Goal: Information Seeking & Learning: Check status

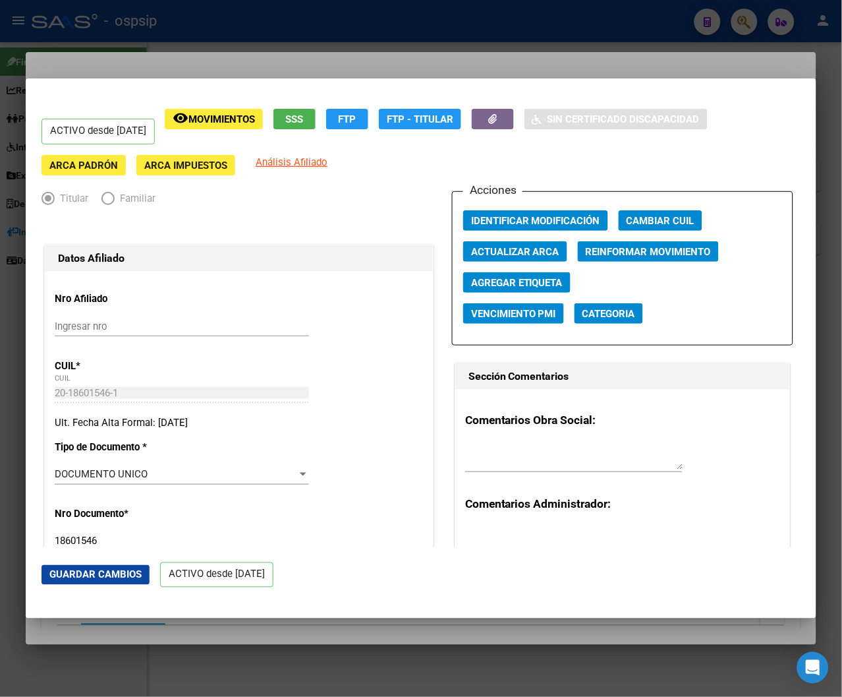
scroll to position [565, 0]
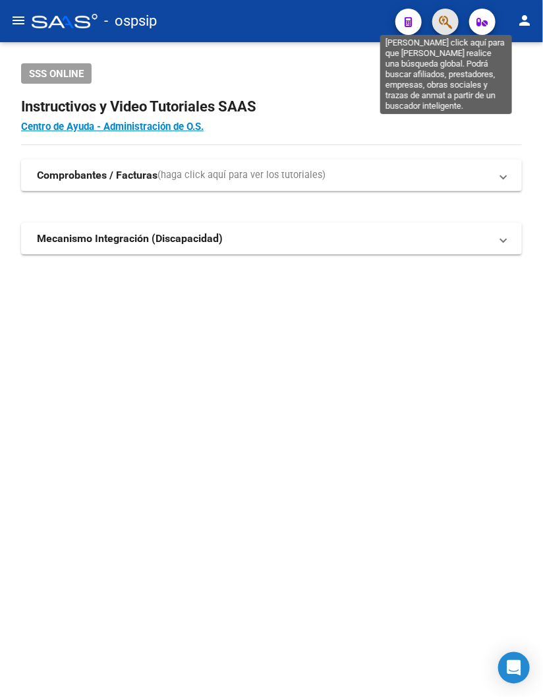
click at [450, 17] on icon "button" at bounding box center [445, 22] width 13 height 15
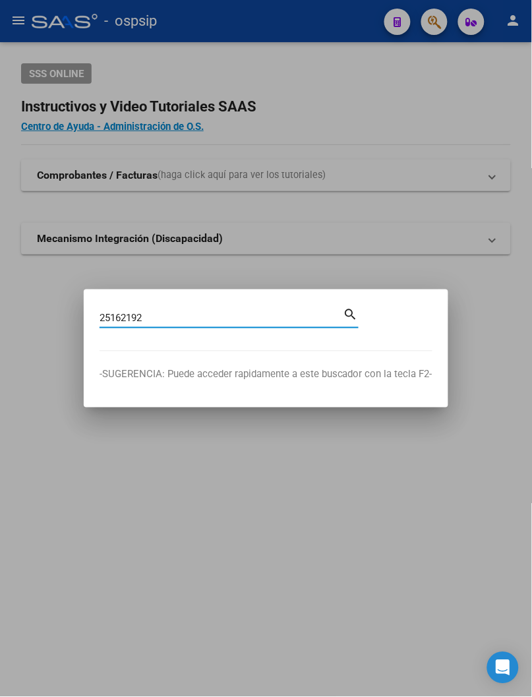
type input "25162192"
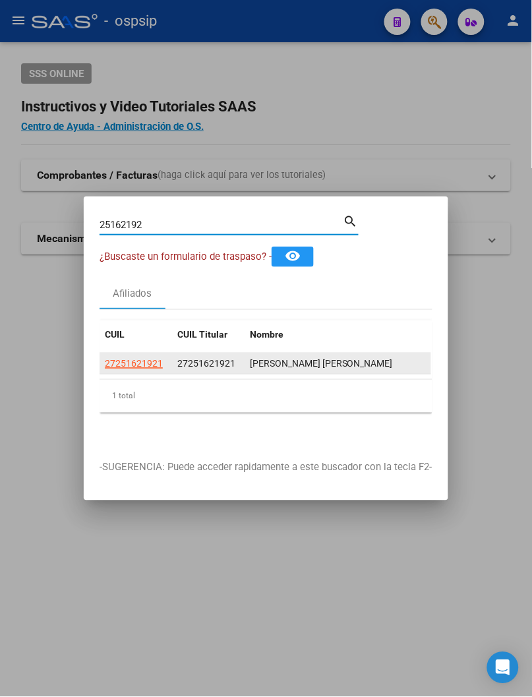
click at [134, 365] on app-link-go-to "27251621921" at bounding box center [134, 364] width 58 height 15
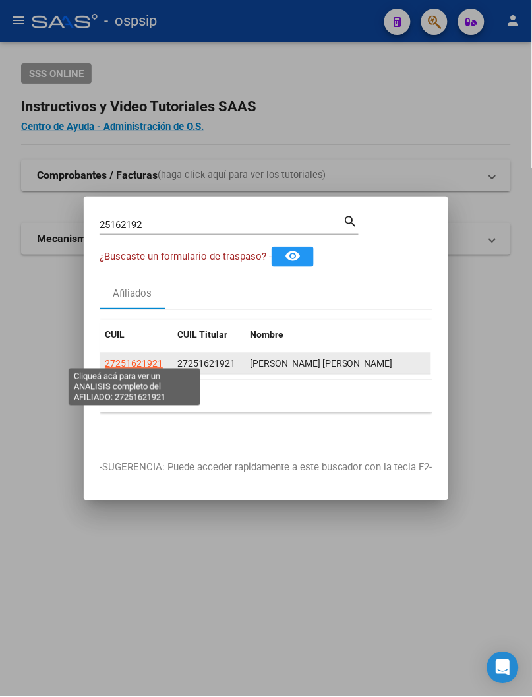
click at [138, 361] on span "27251621921" at bounding box center [134, 364] width 58 height 11
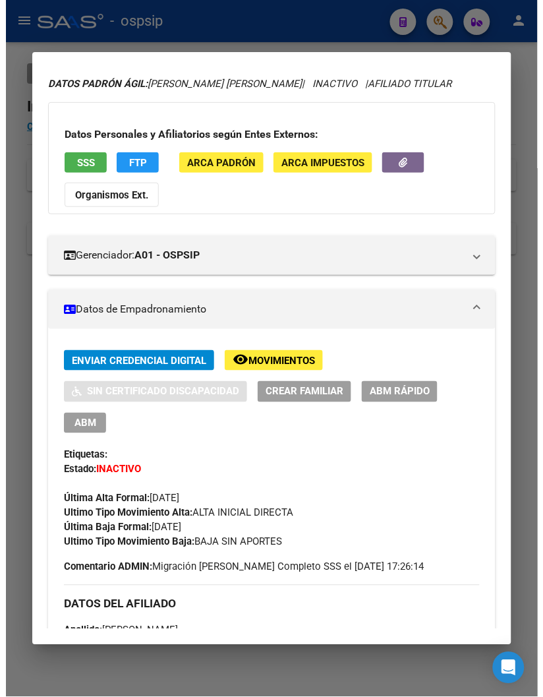
scroll to position [73, 0]
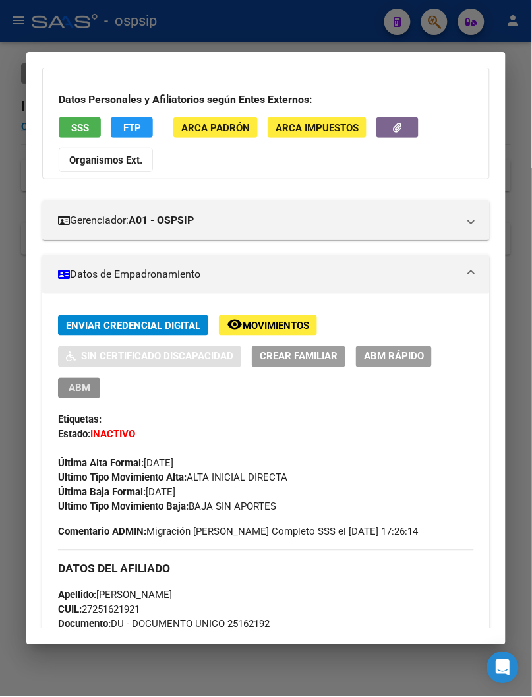
click at [69, 384] on span "ABM" at bounding box center [80, 388] width 22 height 12
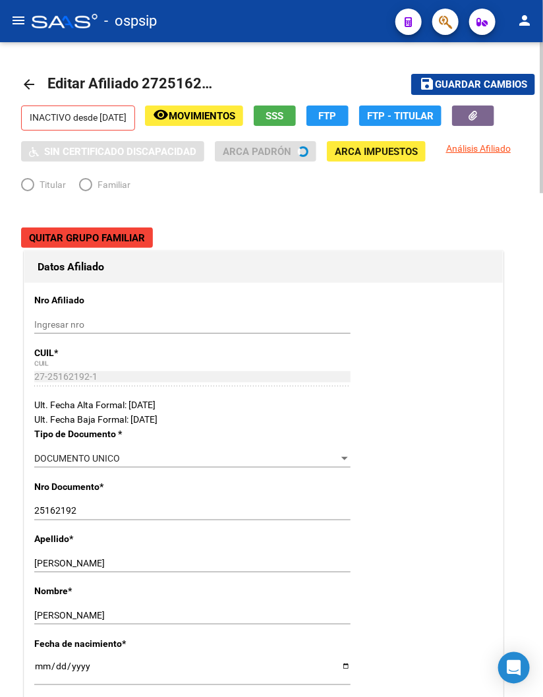
radio input "true"
type input "27-25162192-1"
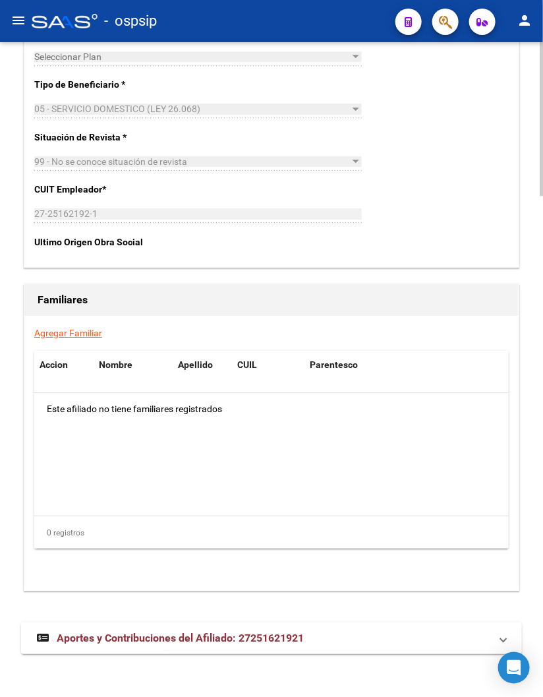
scroll to position [2138, 0]
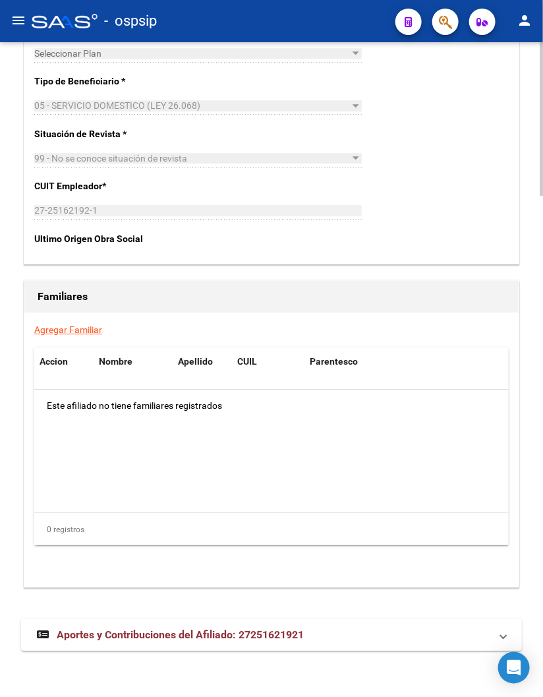
click at [140, 640] on span "Aportes y Contribuciones del Afiliado: 27251621921" at bounding box center [180, 634] width 247 height 13
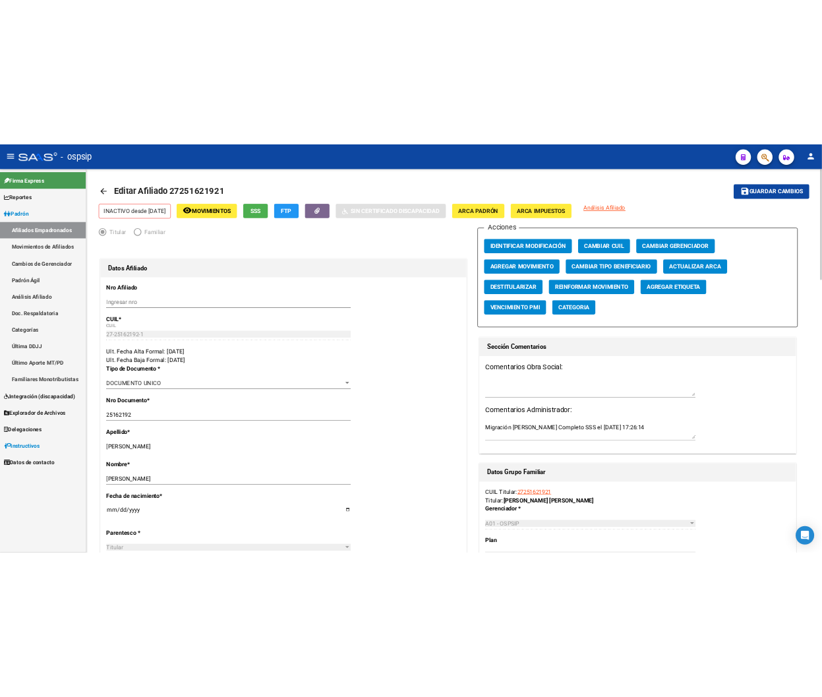
scroll to position [0, 0]
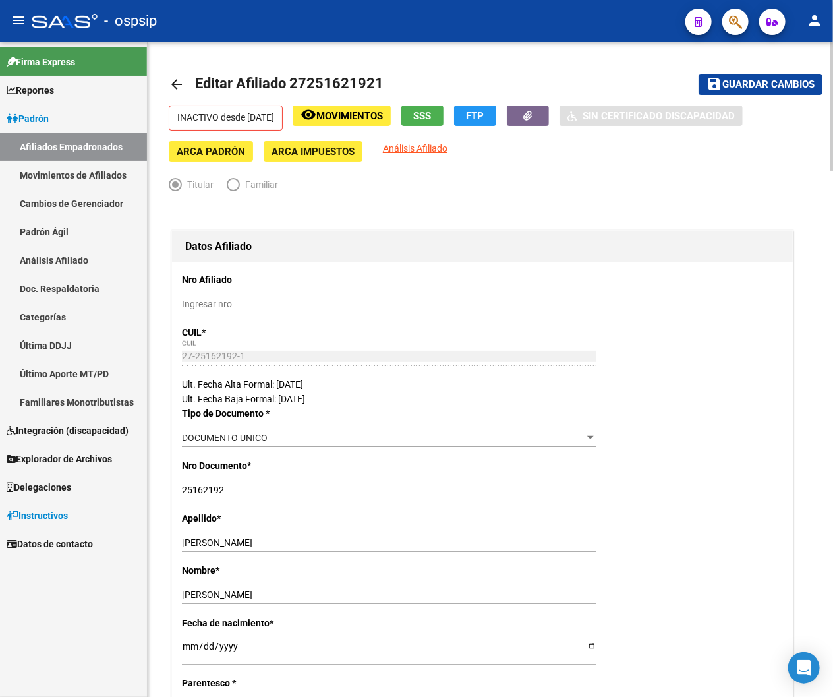
click at [432, 116] on button "SSS" at bounding box center [422, 115] width 42 height 20
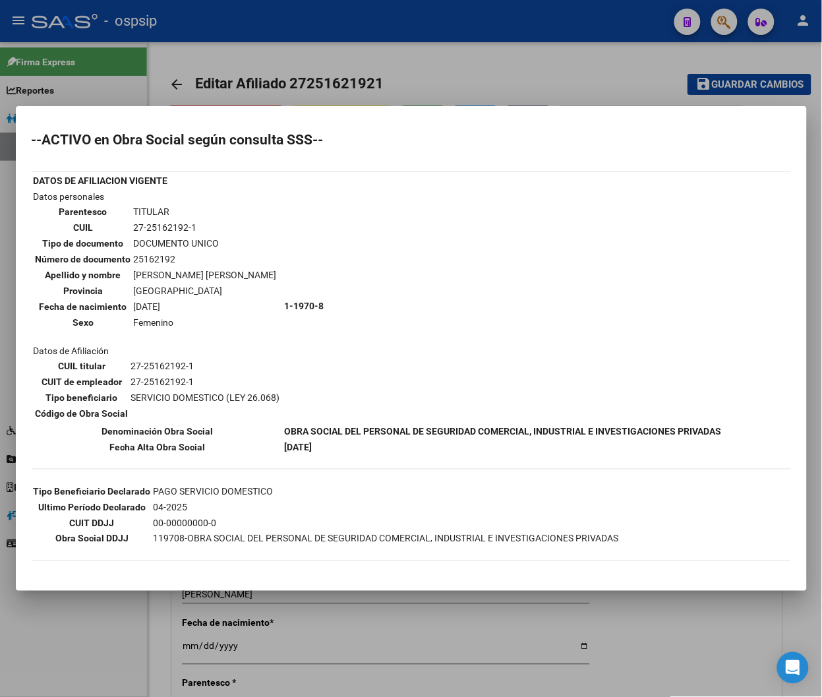
drag, startPoint x: 132, startPoint y: 221, endPoint x: 204, endPoint y: 218, distance: 71.9
click at [204, 220] on td "27-25162192-1" at bounding box center [205, 227] width 144 height 15
copy td "27-25162192-1"
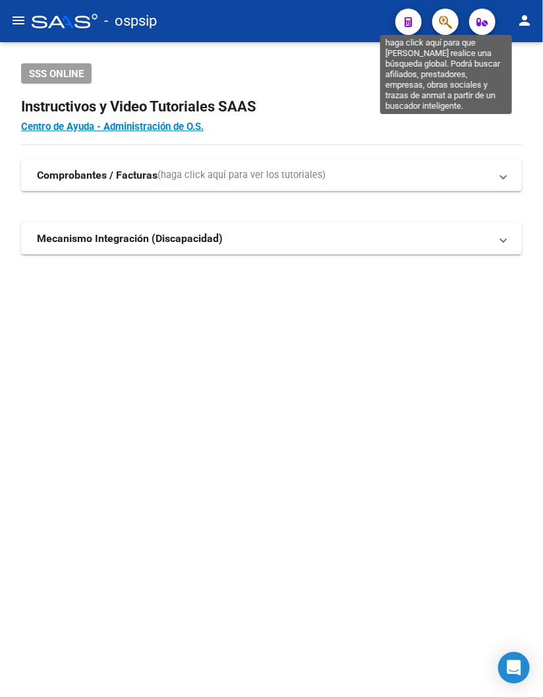
click at [442, 20] on icon "button" at bounding box center [445, 22] width 13 height 15
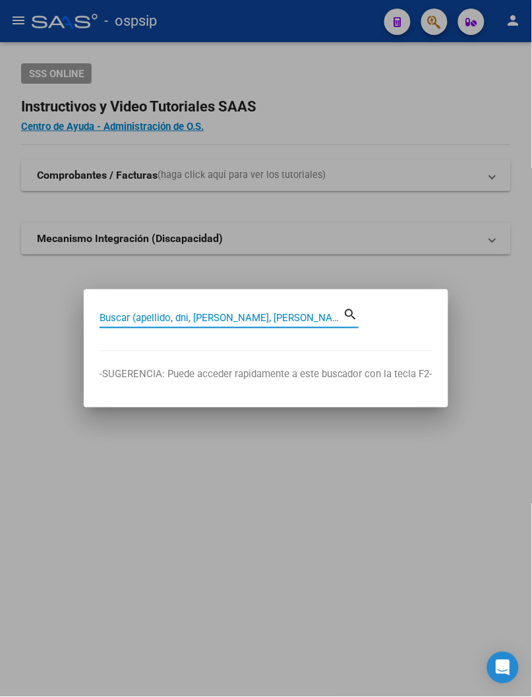
click at [134, 317] on input "Buscar (apellido, dni, [PERSON_NAME], [PERSON_NAME], cuit, obra social)" at bounding box center [222, 318] width 244 height 12
type input "26442934"
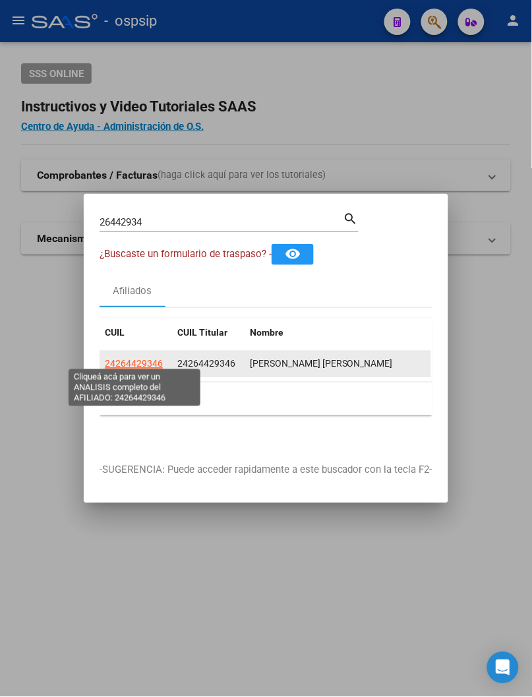
click at [153, 363] on span "24264429346" at bounding box center [134, 364] width 58 height 11
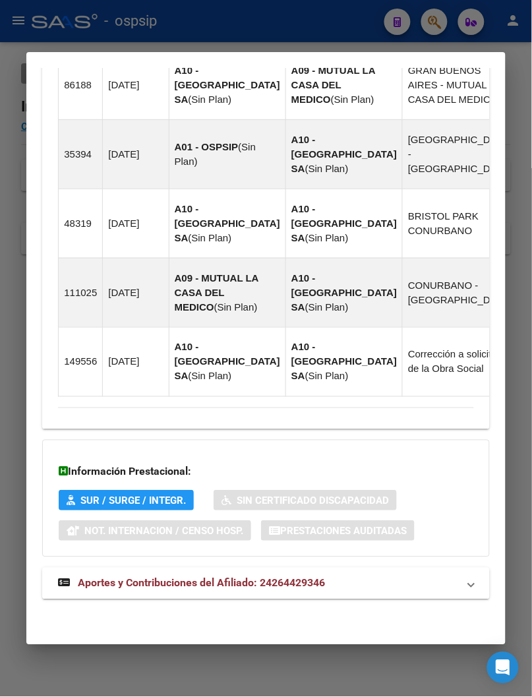
scroll to position [1158, 0]
click at [200, 582] on span "Aportes y Contribuciones del Afiliado: 24264429346" at bounding box center [201, 583] width 247 height 13
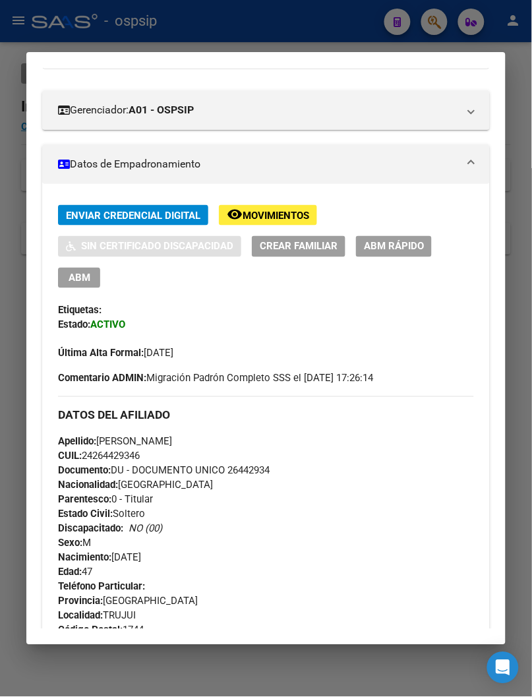
scroll to position [220, 0]
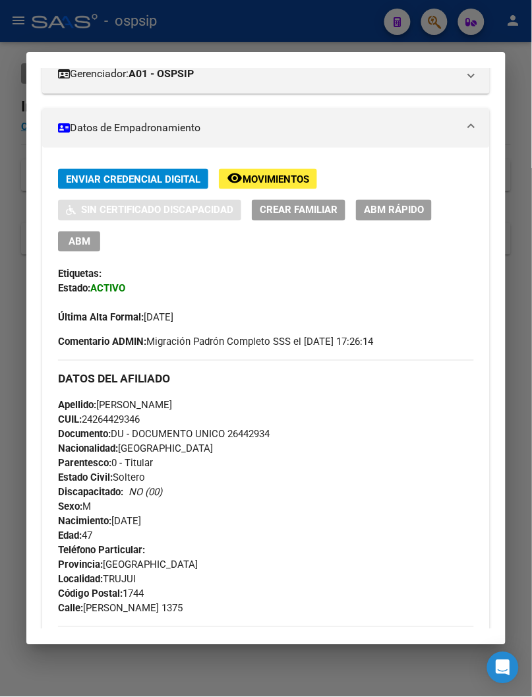
click at [234, 35] on div at bounding box center [266, 348] width 532 height 697
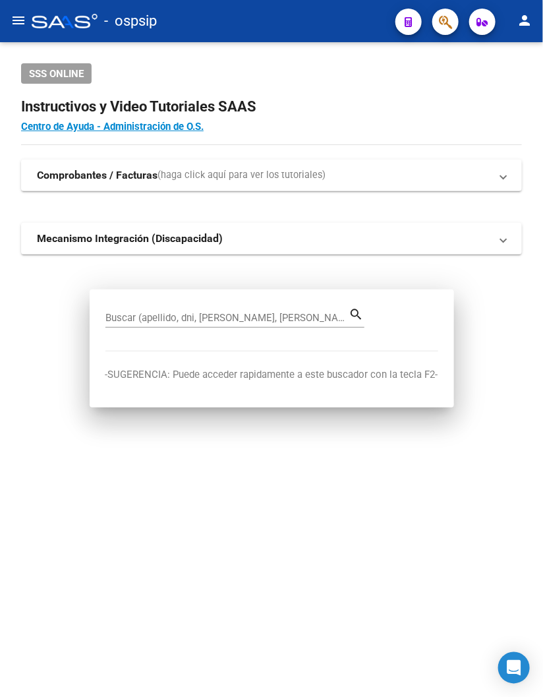
click at [234, 35] on div "- ospsip" at bounding box center [208, 21] width 353 height 29
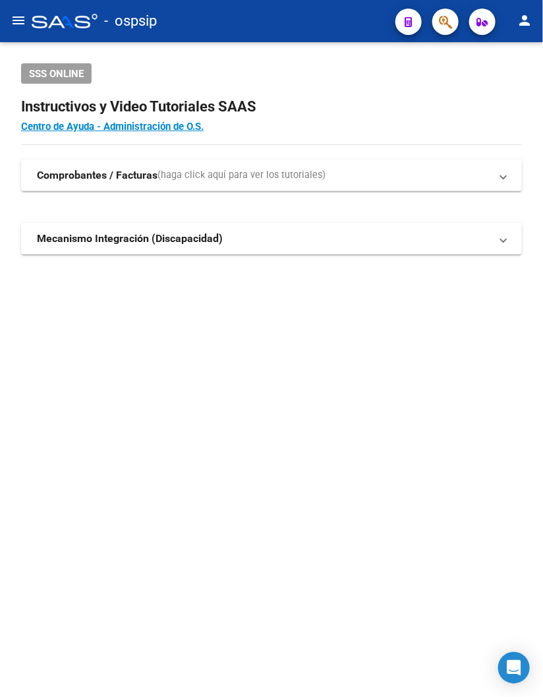
drag, startPoint x: 233, startPoint y: 35, endPoint x: 486, endPoint y: 128, distance: 269.6
click at [488, 135] on div "SSS ONLINE Instructivos y Video Tutoriales SAAS Centro de Ayuda - Administració…" at bounding box center [271, 180] width 543 height 276
click at [449, 32] on span "button" at bounding box center [445, 22] width 13 height 27
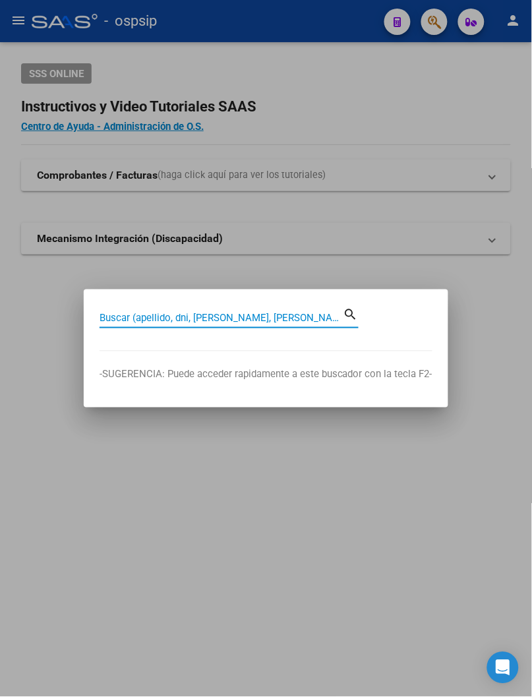
click at [144, 314] on input "Buscar (apellido, dni, [PERSON_NAME], [PERSON_NAME], cuit, obra social)" at bounding box center [222, 318] width 244 height 12
type input "93760056"
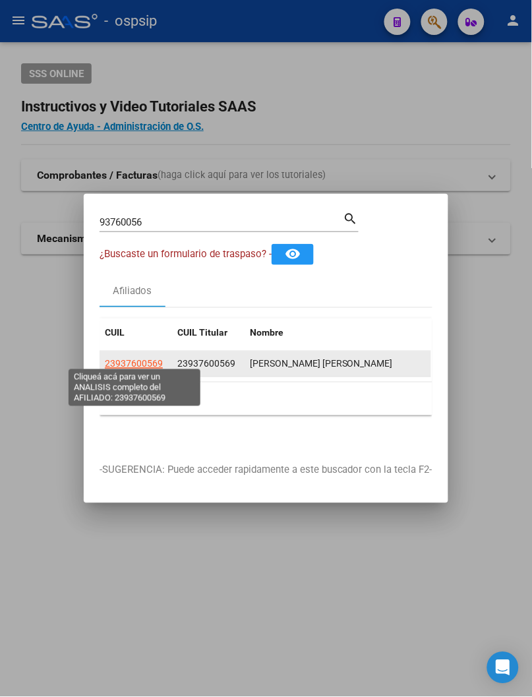
click at [138, 359] on span "23937600569" at bounding box center [134, 364] width 58 height 11
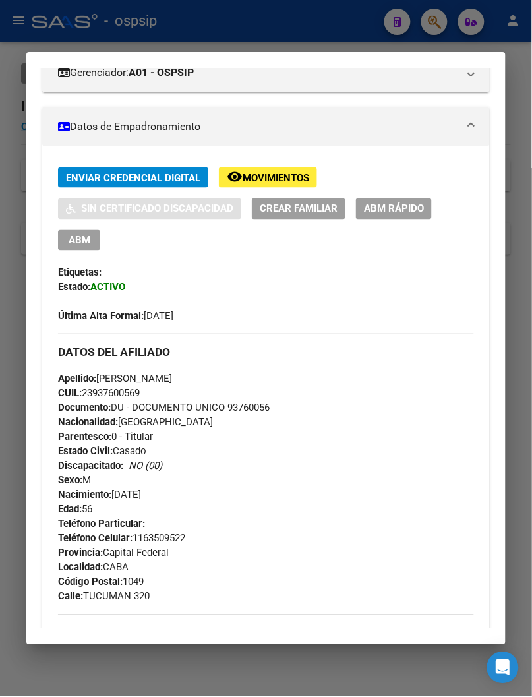
scroll to position [73, 0]
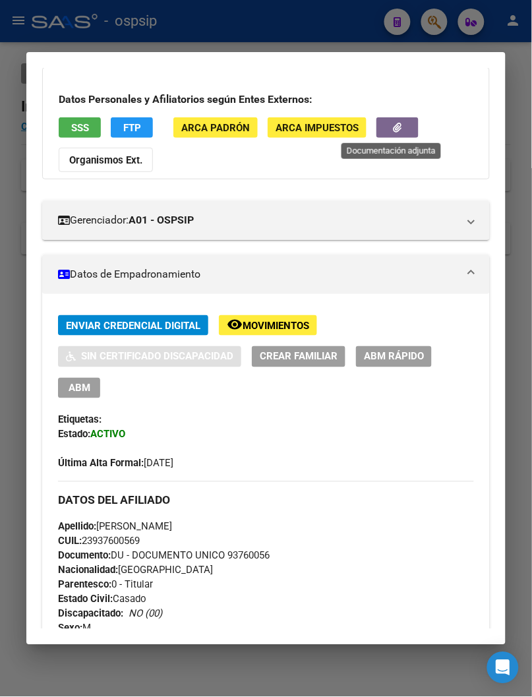
click at [397, 128] on button "button" at bounding box center [397, 127] width 42 height 20
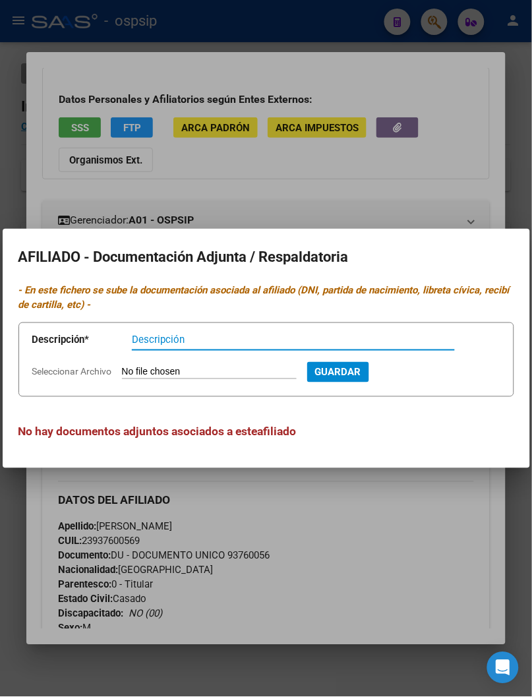
click at [356, 176] on div at bounding box center [266, 348] width 532 height 697
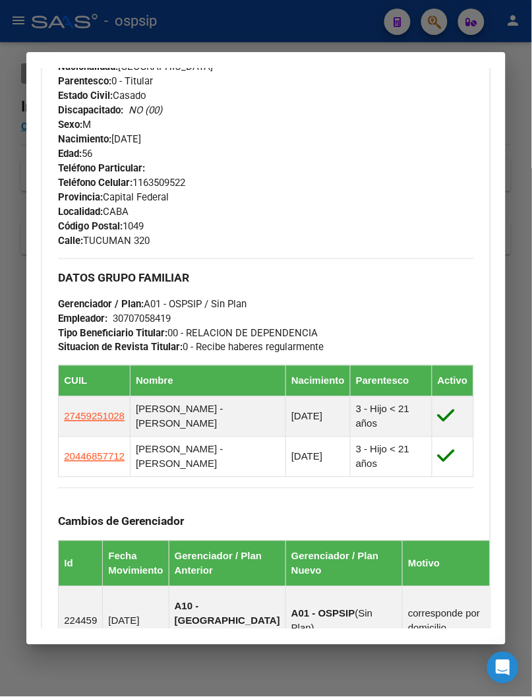
scroll to position [585, 0]
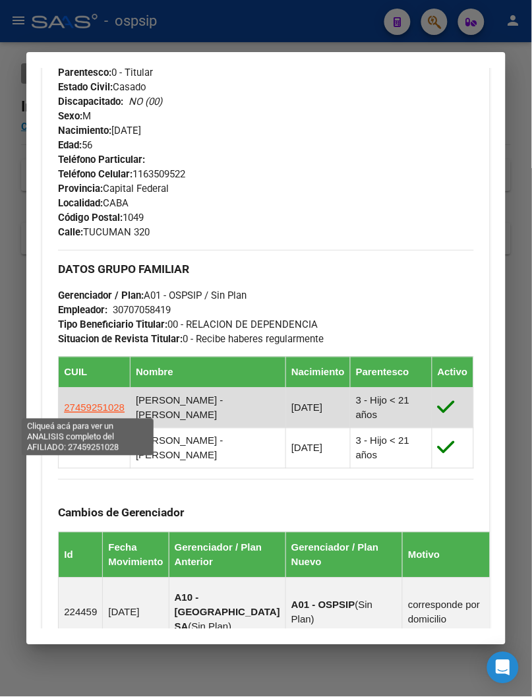
click at [94, 407] on span "27459251028" at bounding box center [94, 407] width 61 height 11
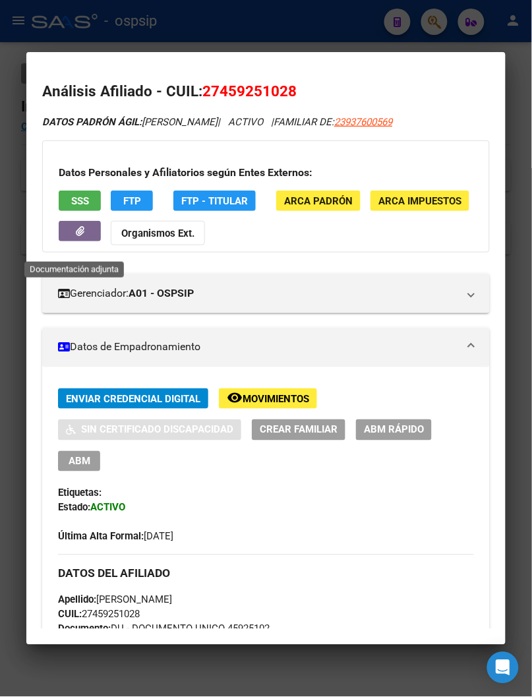
click at [76, 237] on span "button" at bounding box center [80, 231] width 9 height 12
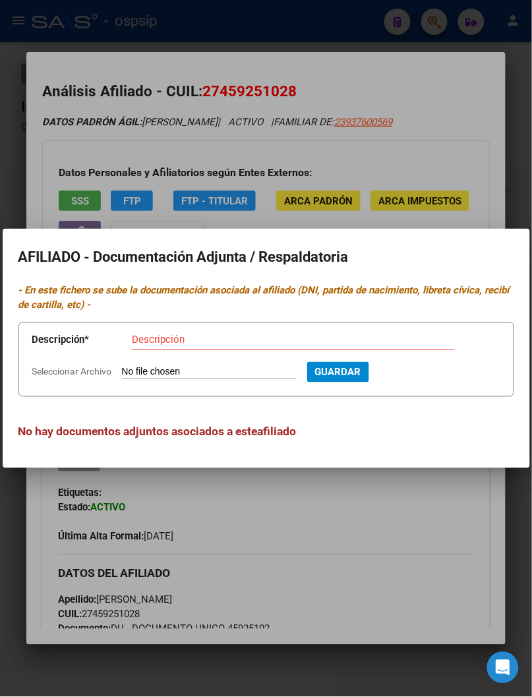
click at [396, 155] on div at bounding box center [266, 348] width 532 height 697
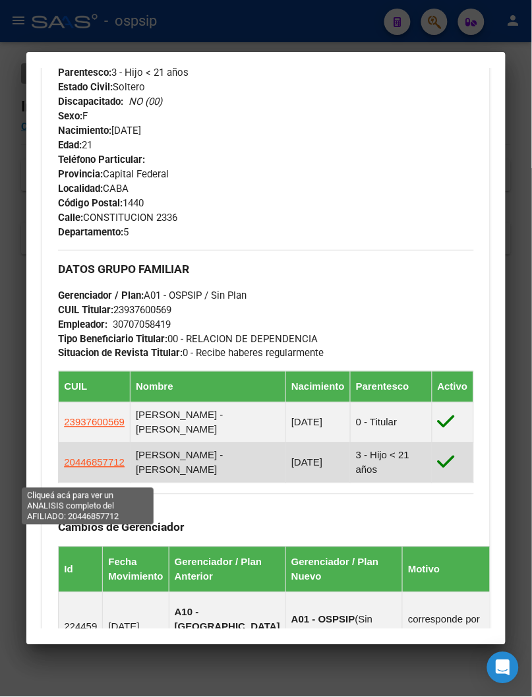
click at [89, 468] on span "20446857712" at bounding box center [94, 462] width 61 height 11
type textarea "20446857712"
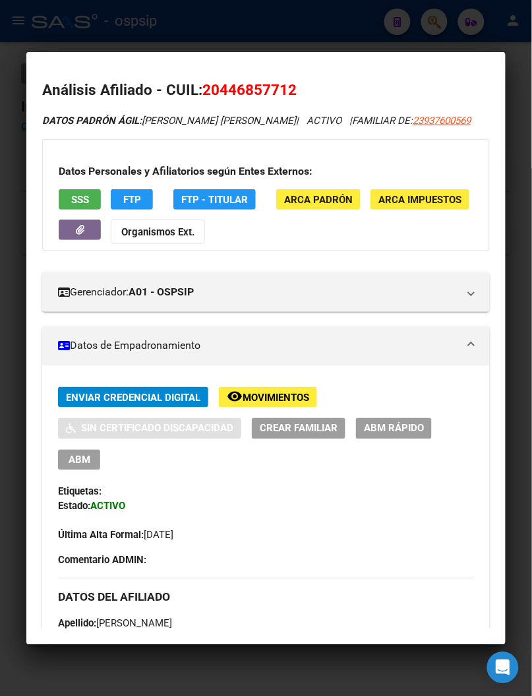
scroll to position [0, 0]
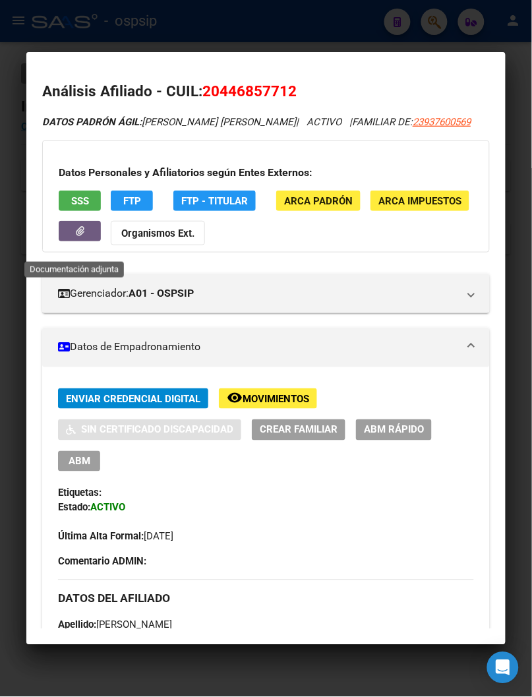
click at [90, 241] on button "button" at bounding box center [80, 231] width 42 height 20
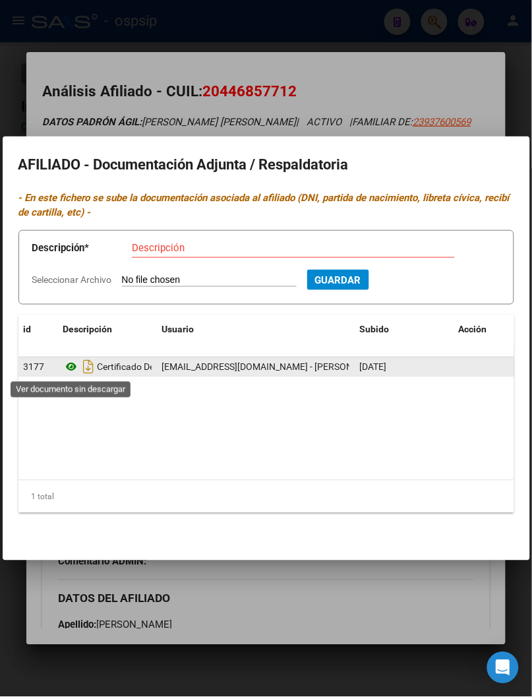
click at [74, 367] on icon at bounding box center [71, 367] width 17 height 16
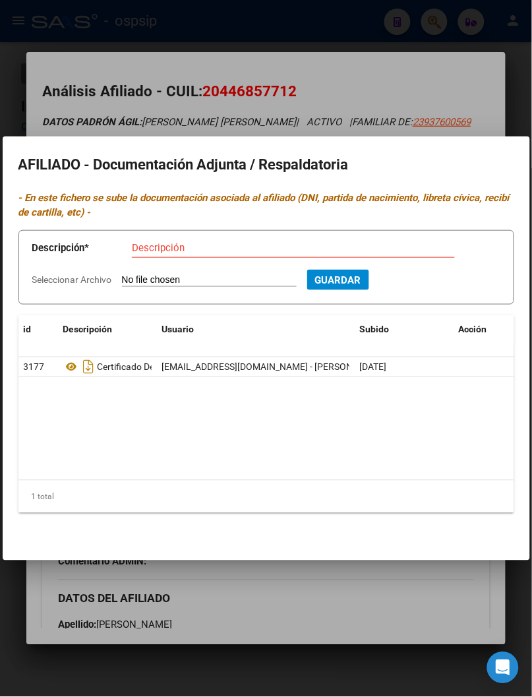
click at [306, 115] on div at bounding box center [266, 348] width 532 height 697
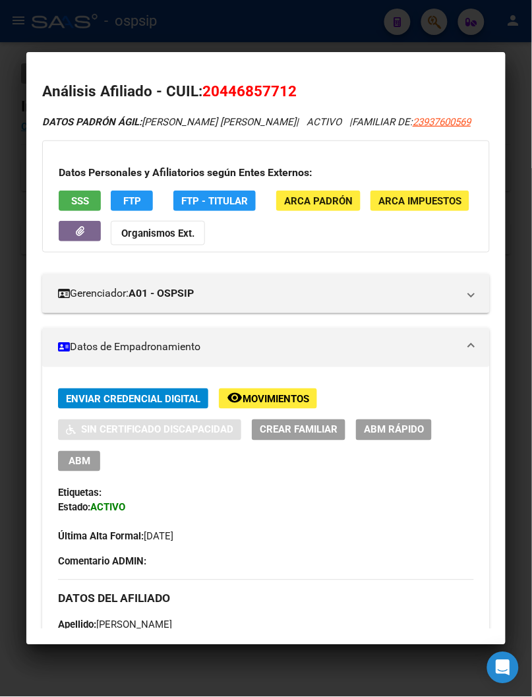
click at [227, 44] on div at bounding box center [266, 348] width 532 height 697
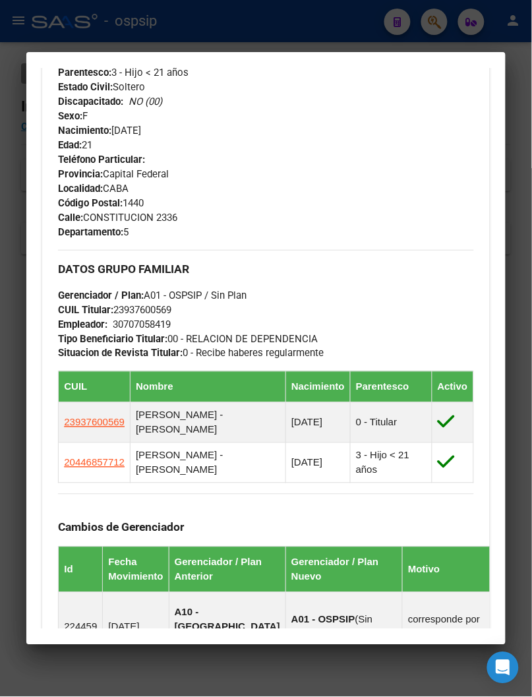
click at [227, 44] on div at bounding box center [266, 348] width 532 height 697
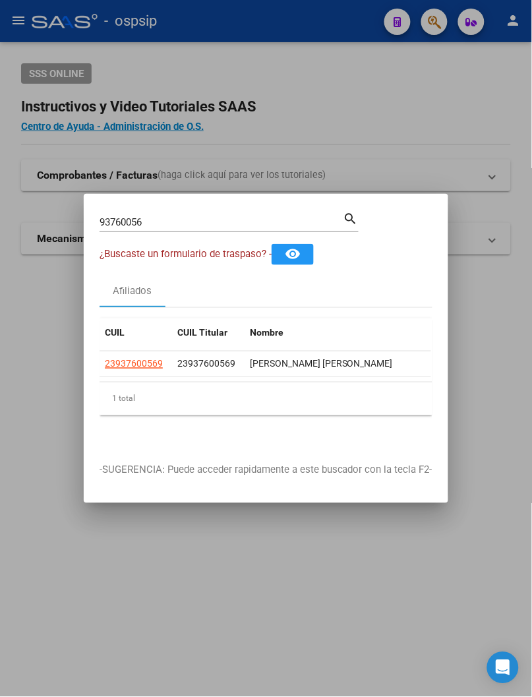
click at [291, 26] on div at bounding box center [266, 348] width 532 height 697
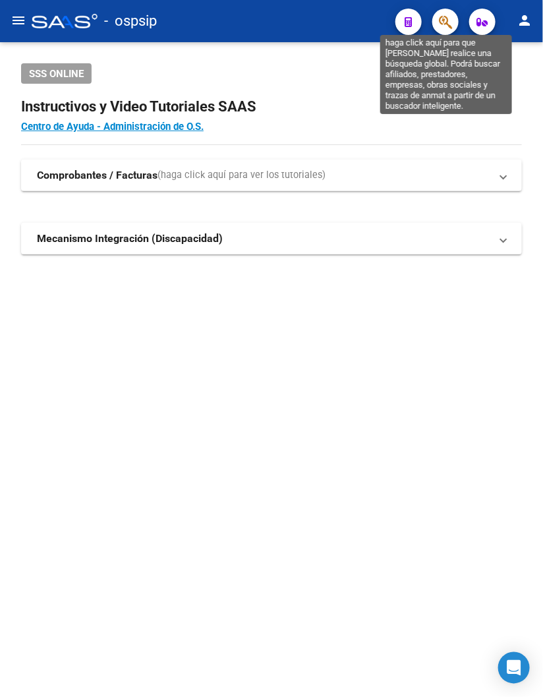
click at [452, 23] on icon "button" at bounding box center [445, 22] width 13 height 15
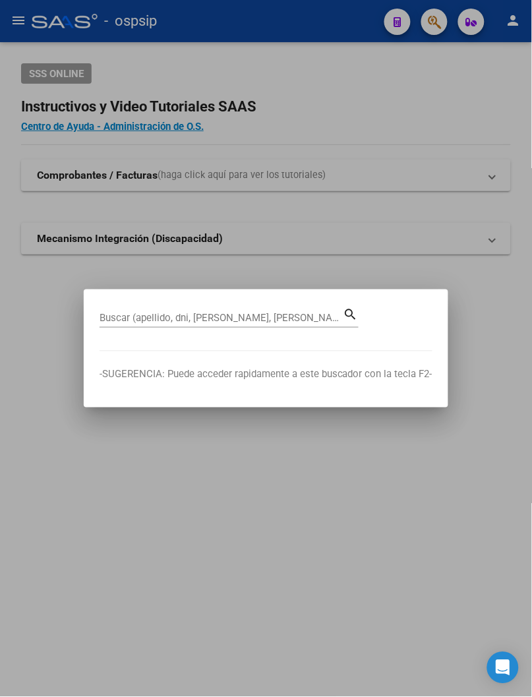
click at [160, 310] on div "Buscar (apellido, dni, [PERSON_NAME], [PERSON_NAME], cuit, obra social)" at bounding box center [222, 318] width 244 height 20
click at [160, 312] on input "Buscar (apellido, dni, [PERSON_NAME], [PERSON_NAME], cuit, obra social)" at bounding box center [222, 318] width 244 height 12
type input "13952840"
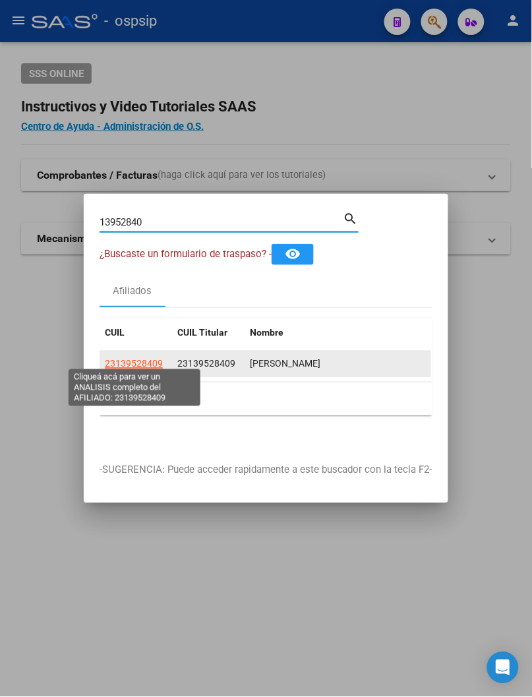
click at [144, 359] on span "23139528409" at bounding box center [134, 364] width 58 height 11
type textarea "23139528409"
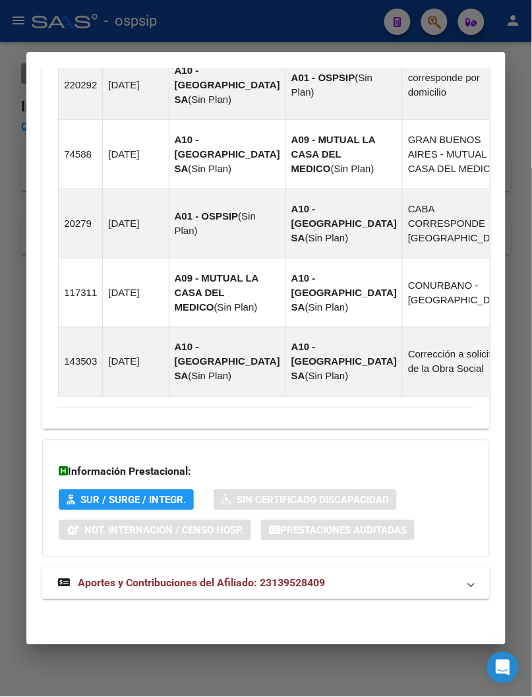
scroll to position [1050, 0]
click at [203, 581] on span "Aportes y Contribuciones del Afiliado: 23139528409" at bounding box center [201, 583] width 247 height 13
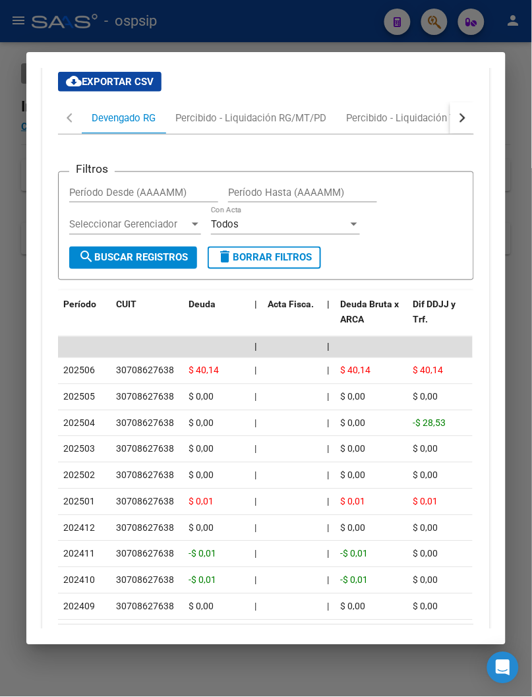
scroll to position [1502, 0]
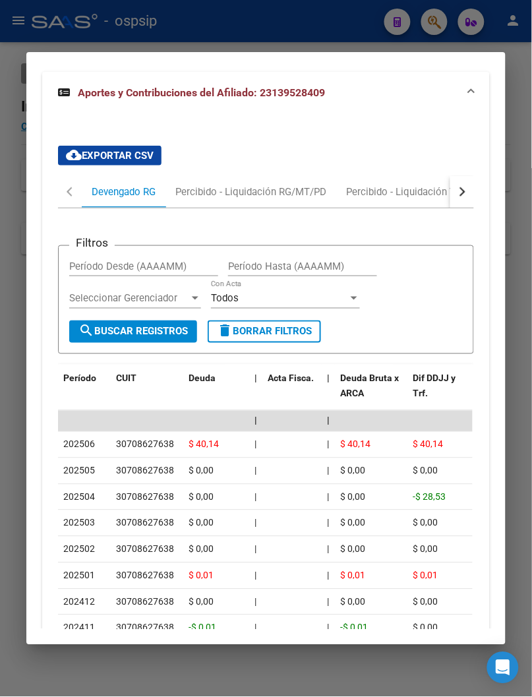
click at [462, 208] on button "button" at bounding box center [462, 192] width 24 height 32
drag, startPoint x: 388, startPoint y: 234, endPoint x: 384, endPoint y: 247, distance: 13.0
click at [388, 199] on div "Transferencias ARCA" at bounding box center [395, 192] width 94 height 15
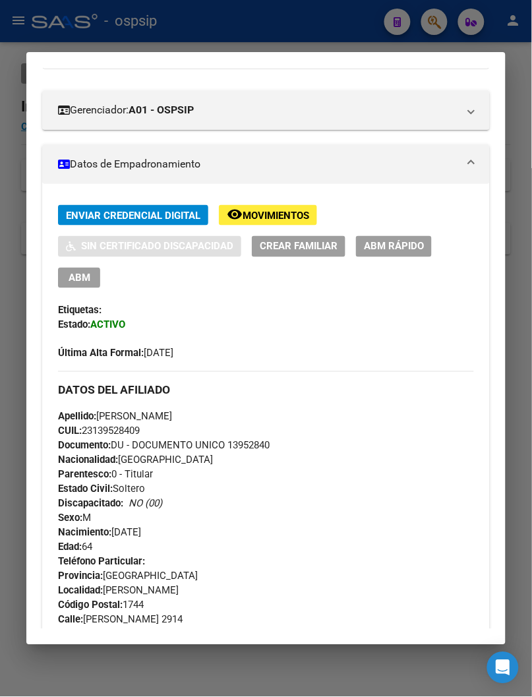
scroll to position [0, 0]
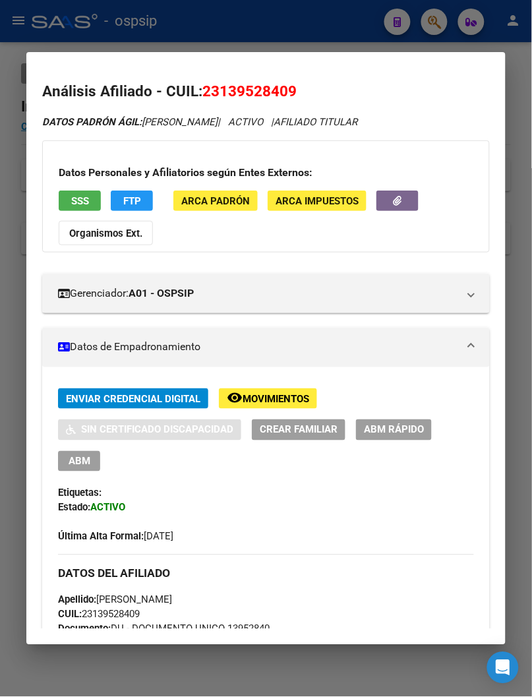
drag, startPoint x: 215, startPoint y: 86, endPoint x: 283, endPoint y: 83, distance: 68.6
click at [283, 83] on span "23139528409" at bounding box center [249, 90] width 94 height 17
copy span "13952840"
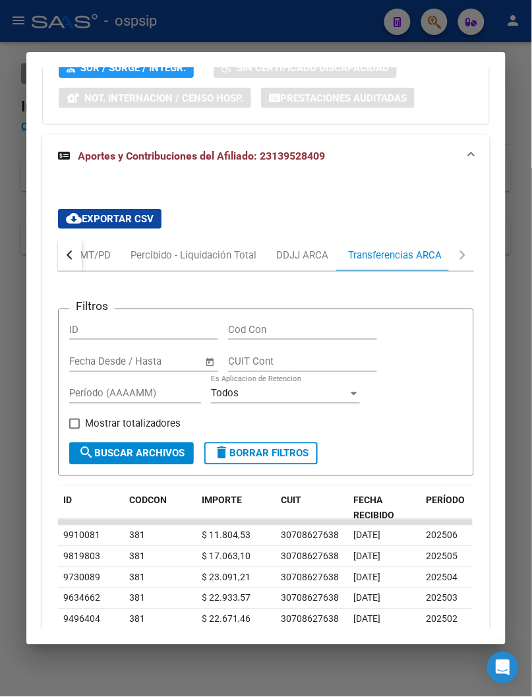
scroll to position [1465, 0]
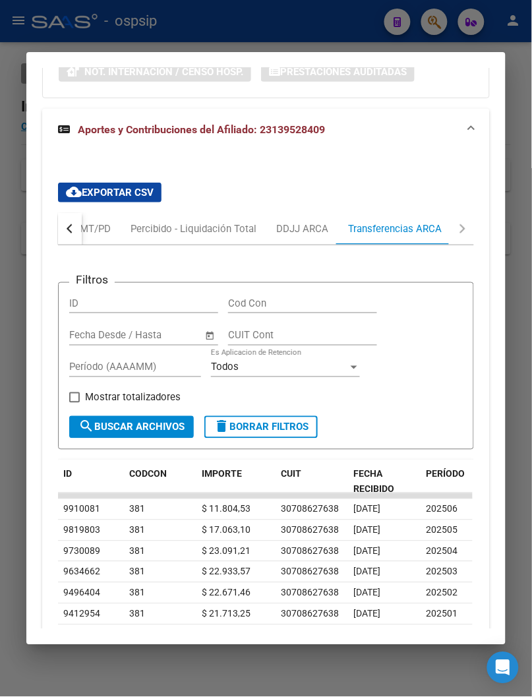
click at [73, 245] on button "button" at bounding box center [70, 229] width 24 height 32
click at [452, 245] on button "button" at bounding box center [462, 229] width 24 height 32
click at [415, 236] on div "Transferencias ARCA" at bounding box center [395, 228] width 94 height 15
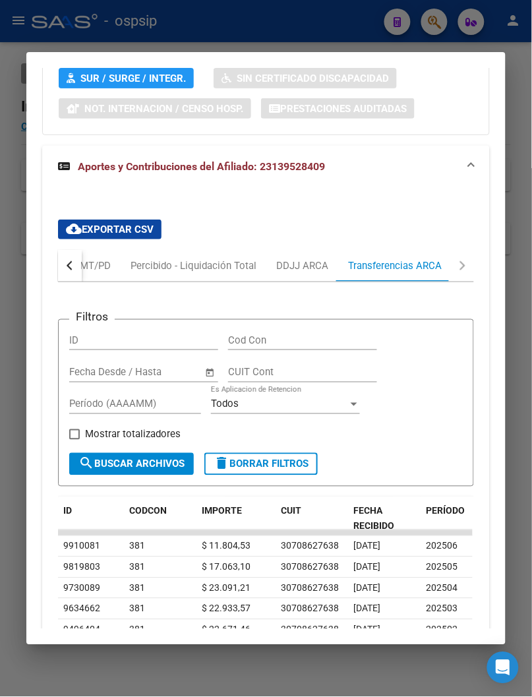
scroll to position [1499, 0]
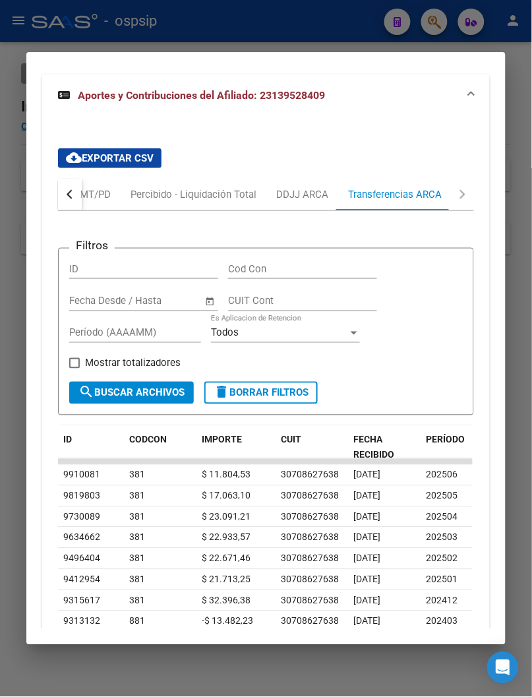
click at [69, 210] on button "button" at bounding box center [70, 195] width 24 height 32
click at [106, 202] on div "Devengado RG" at bounding box center [124, 194] width 64 height 15
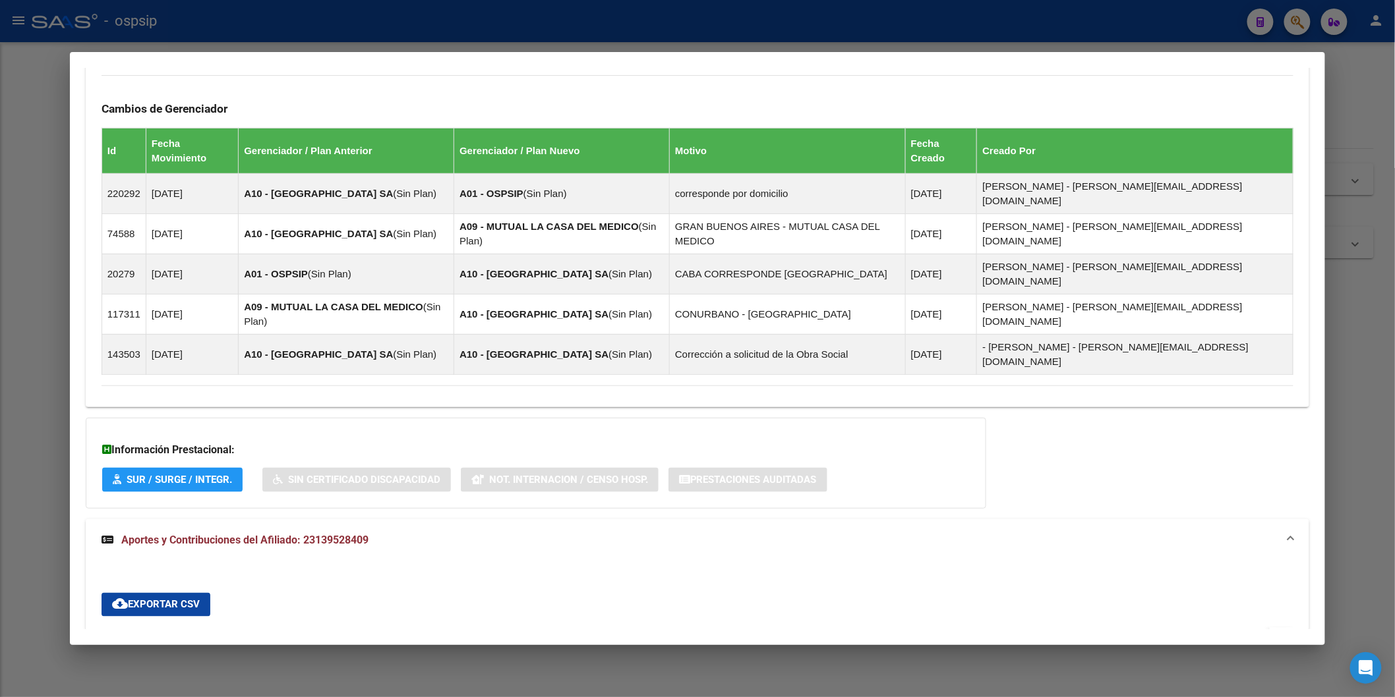
scroll to position [633, 0]
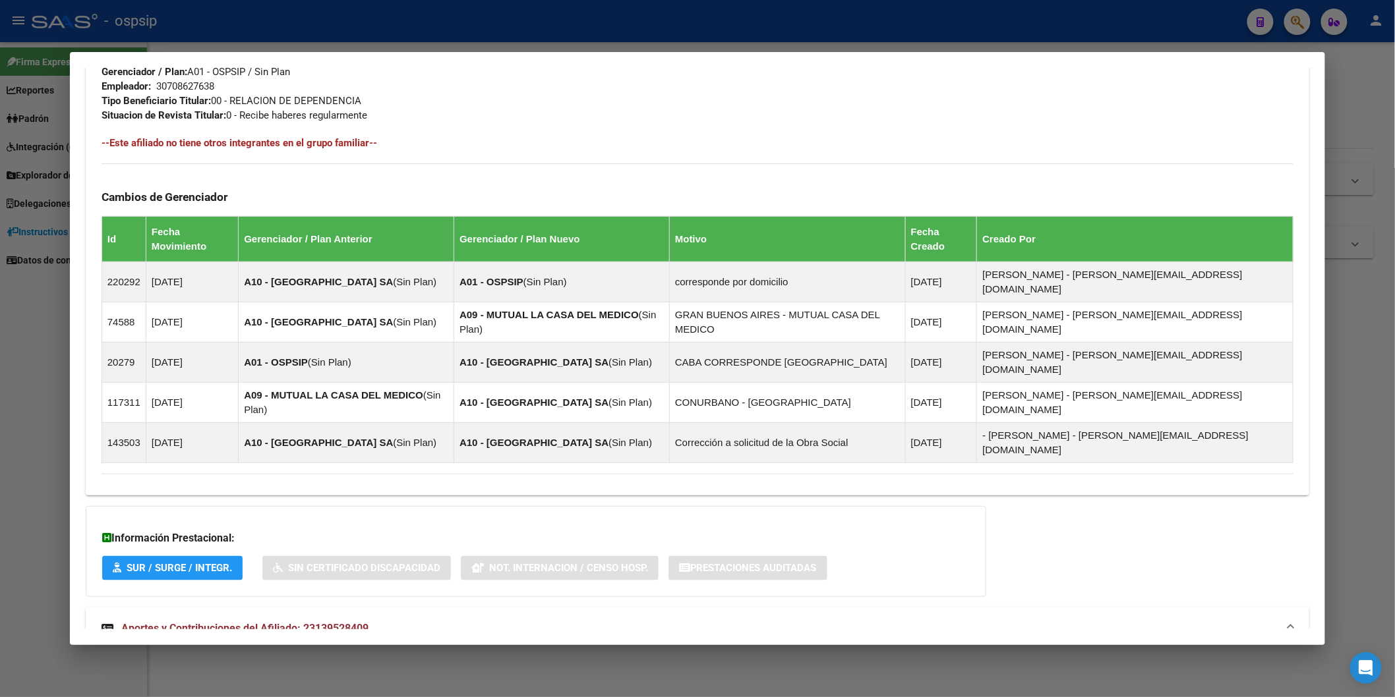
click at [543, 30] on div at bounding box center [697, 348] width 1395 height 697
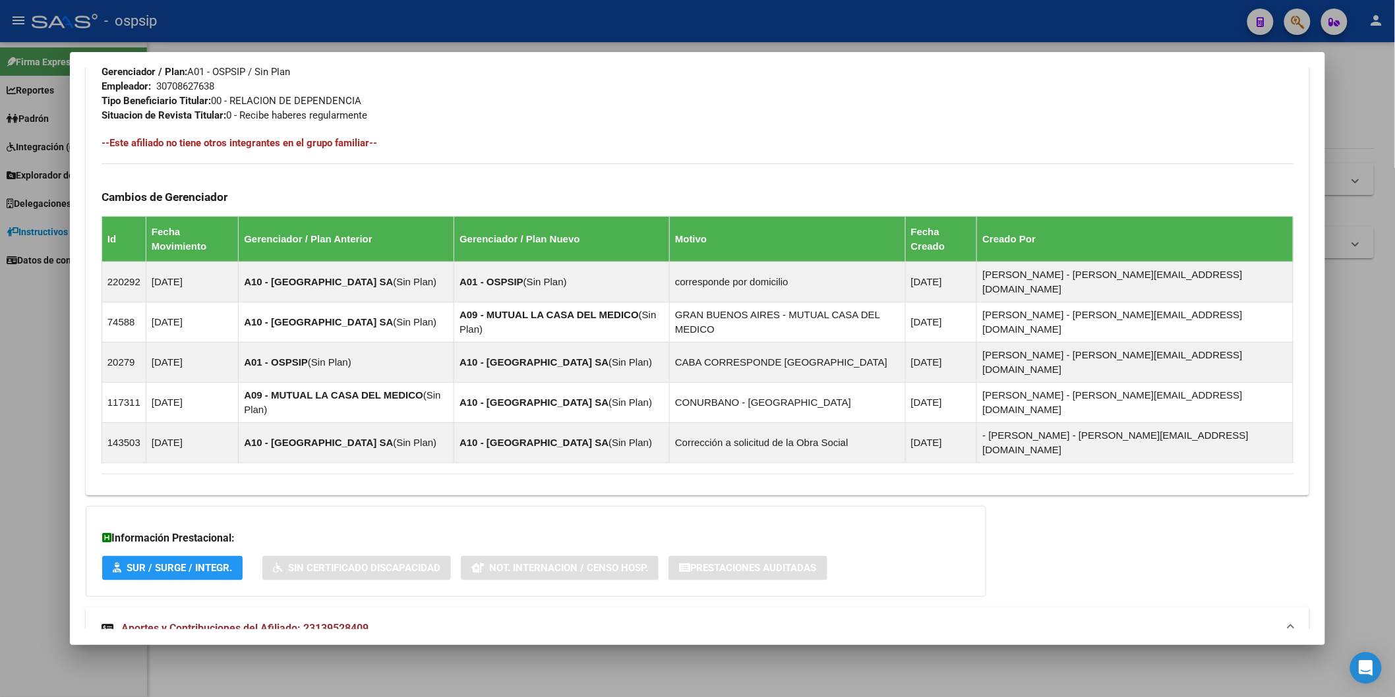
click at [543, 30] on div at bounding box center [697, 348] width 1395 height 697
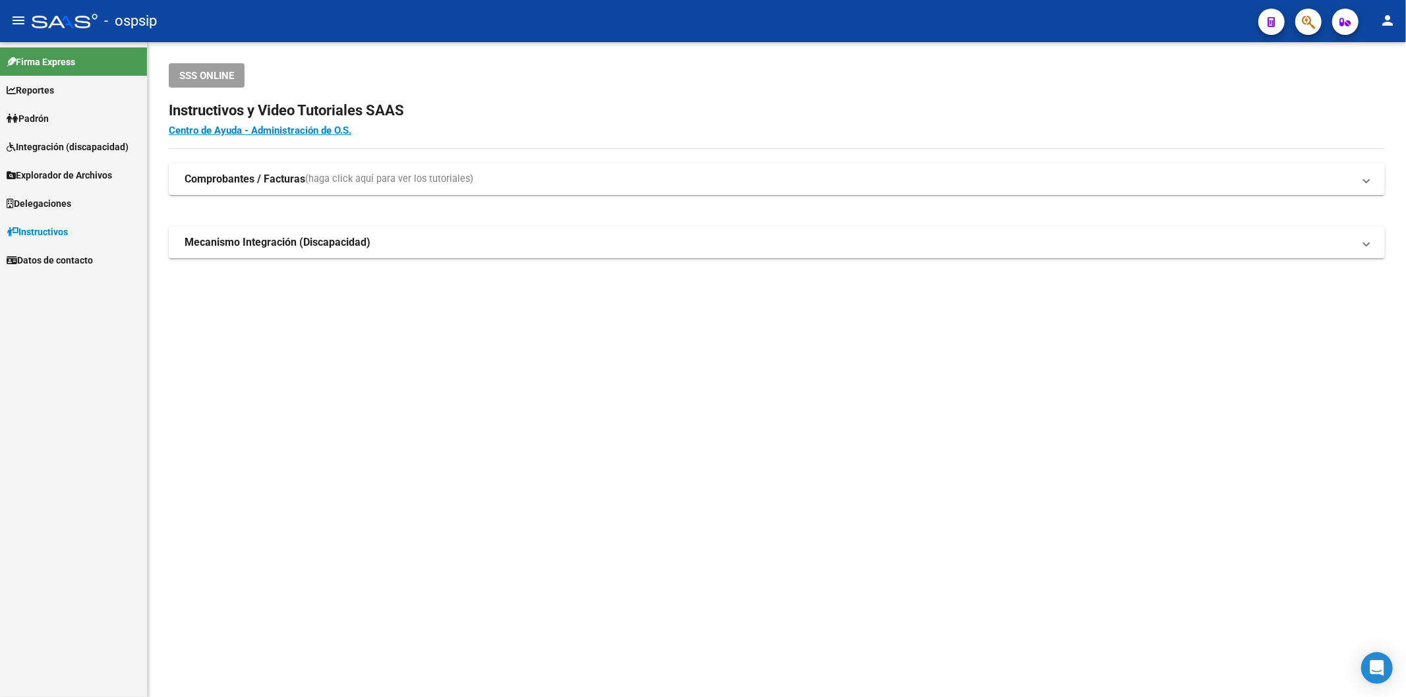
click at [543, 30] on div "- ospsip" at bounding box center [640, 21] width 1216 height 29
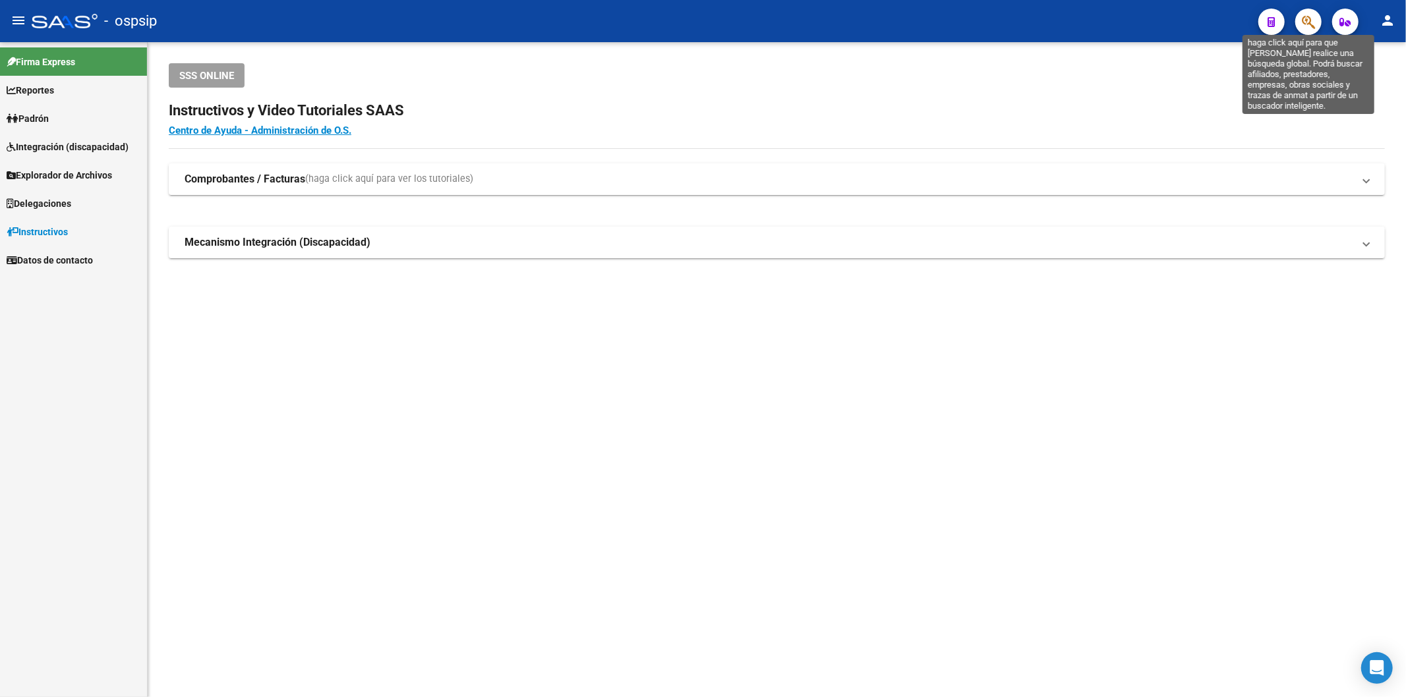
click at [543, 18] on icon "button" at bounding box center [1308, 22] width 13 height 15
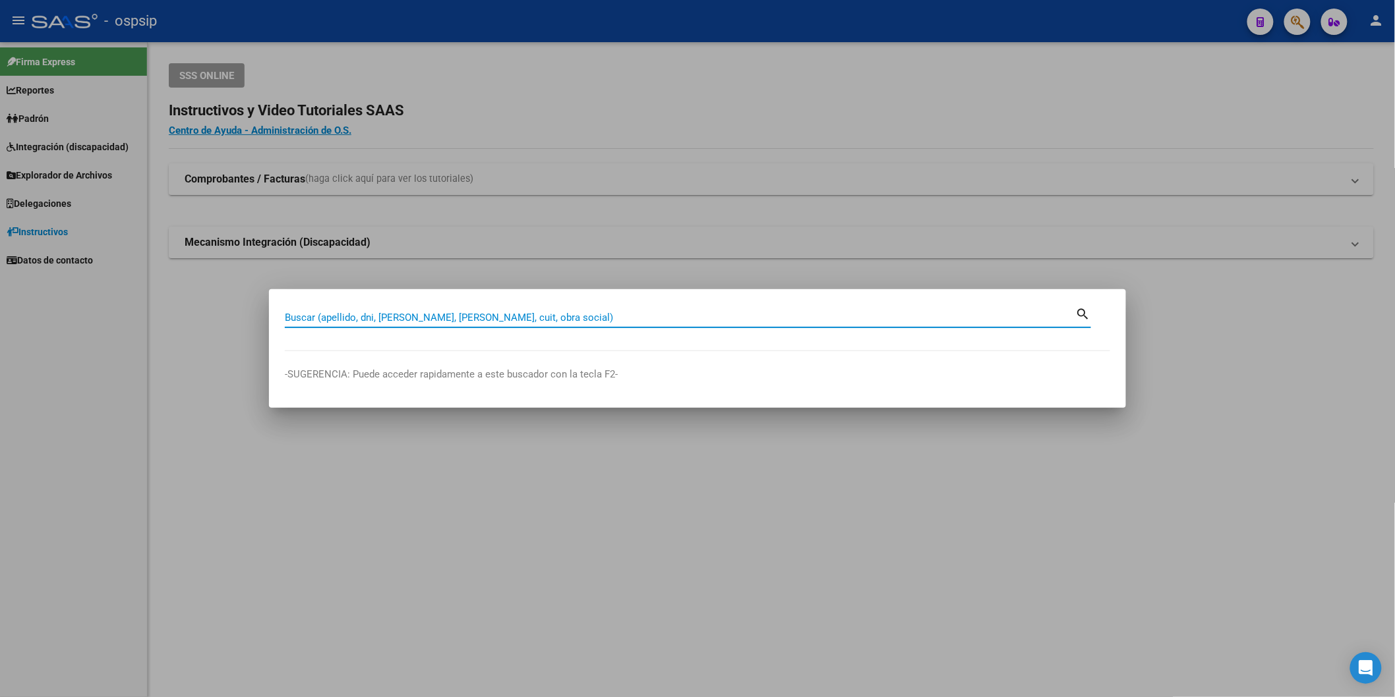
paste input "32499137"
type input "32499137"
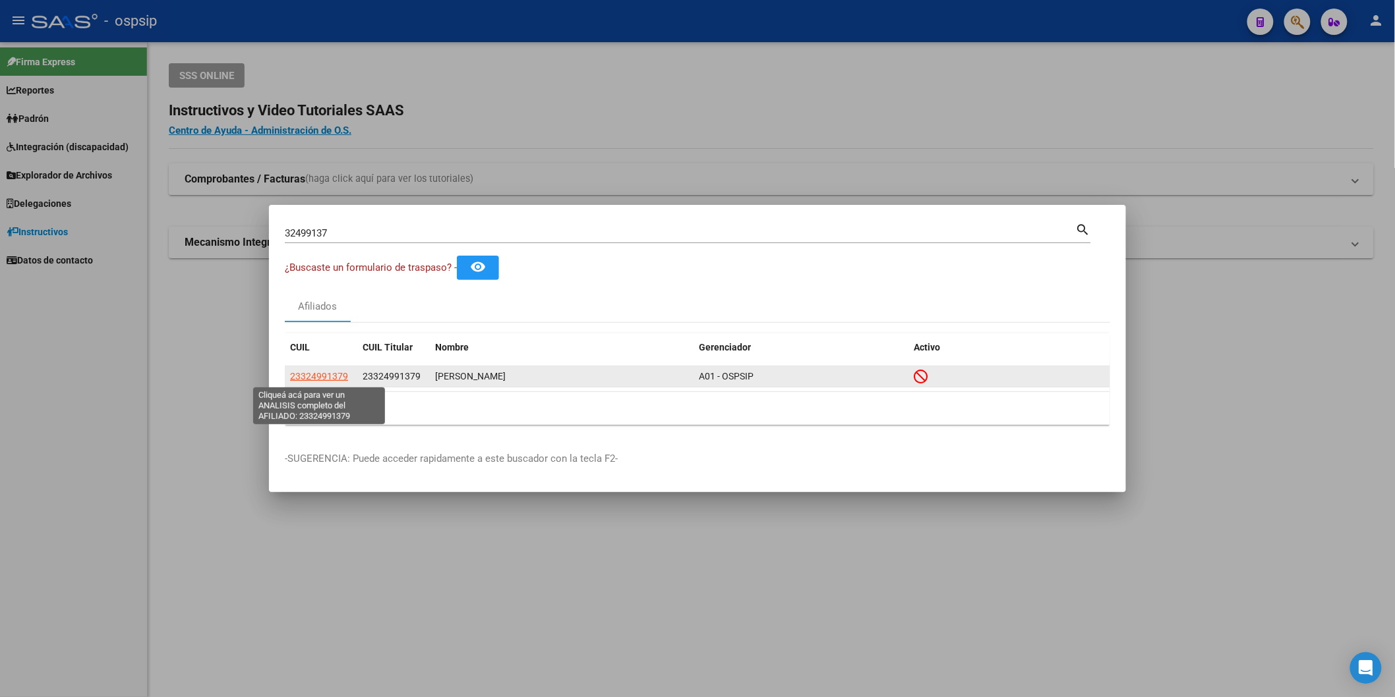
click at [345, 376] on span "23324991379" at bounding box center [319, 376] width 58 height 11
type textarea "23324991379"
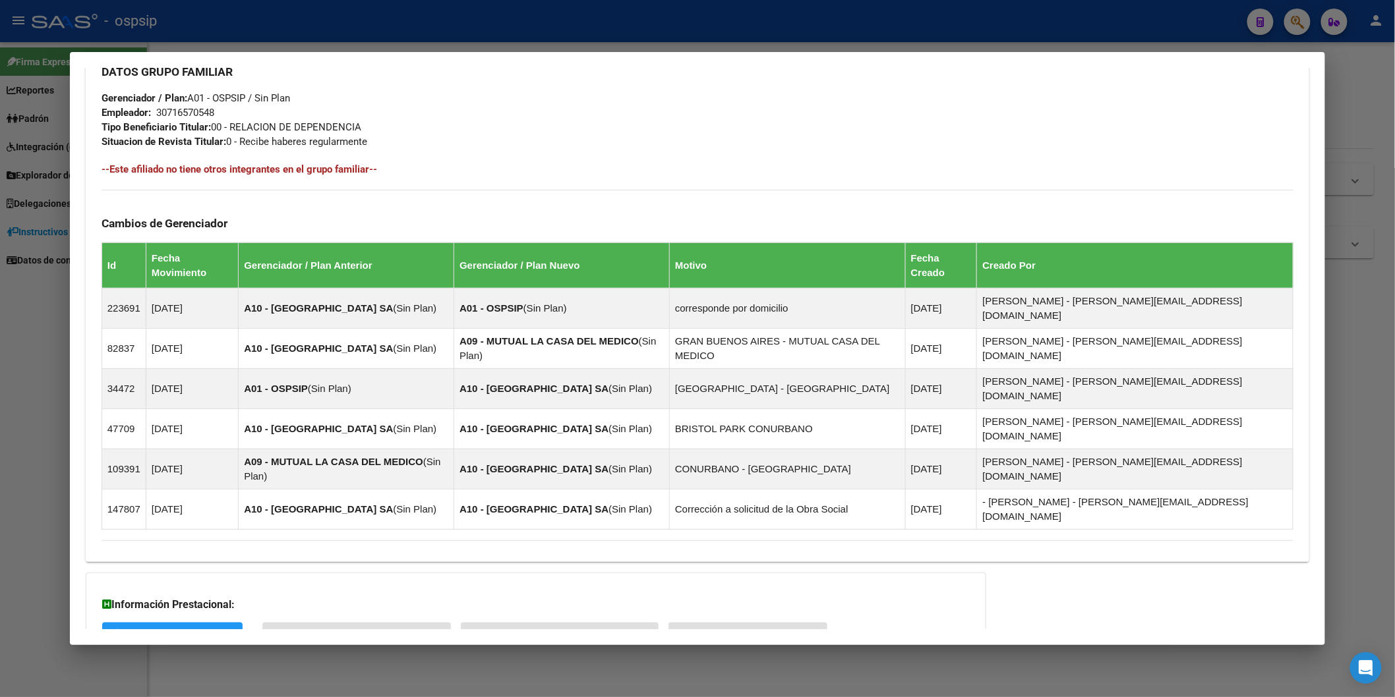
scroll to position [681, 0]
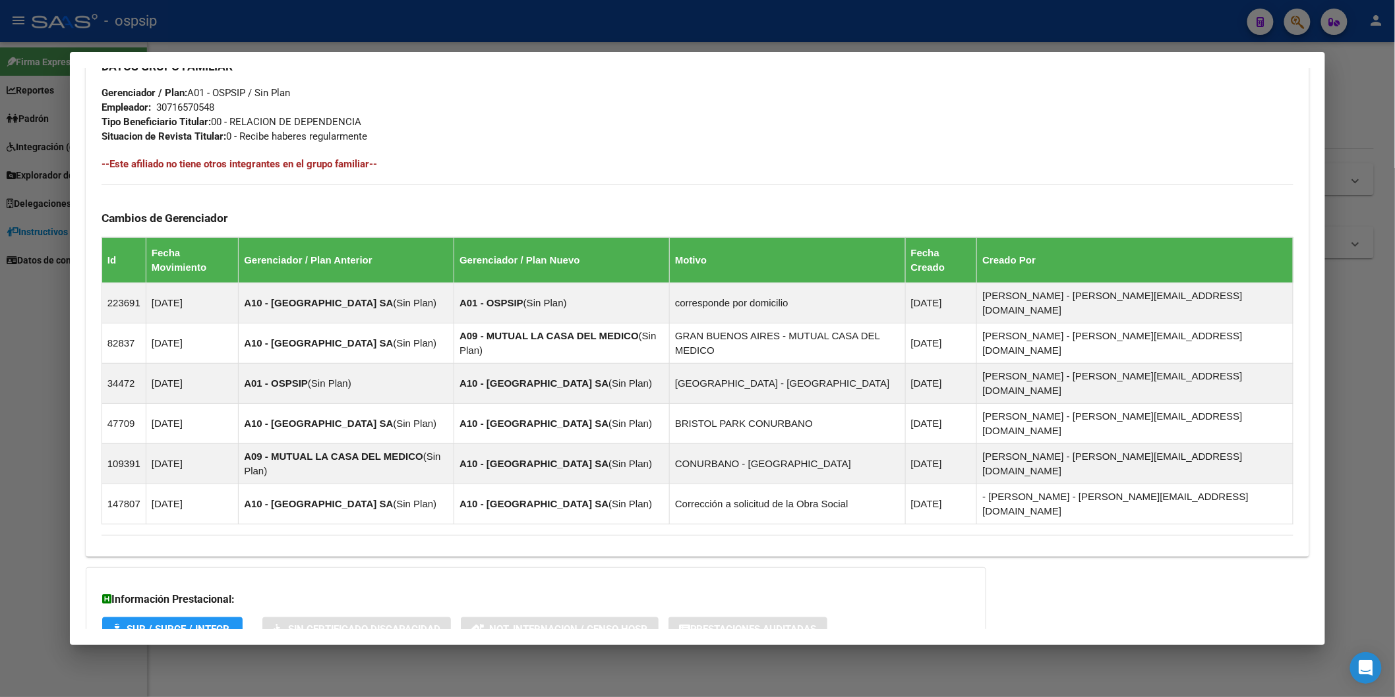
click at [274, 678] on span "Aportes y Contribuciones del Afiliado: 23324991379" at bounding box center [244, 684] width 247 height 13
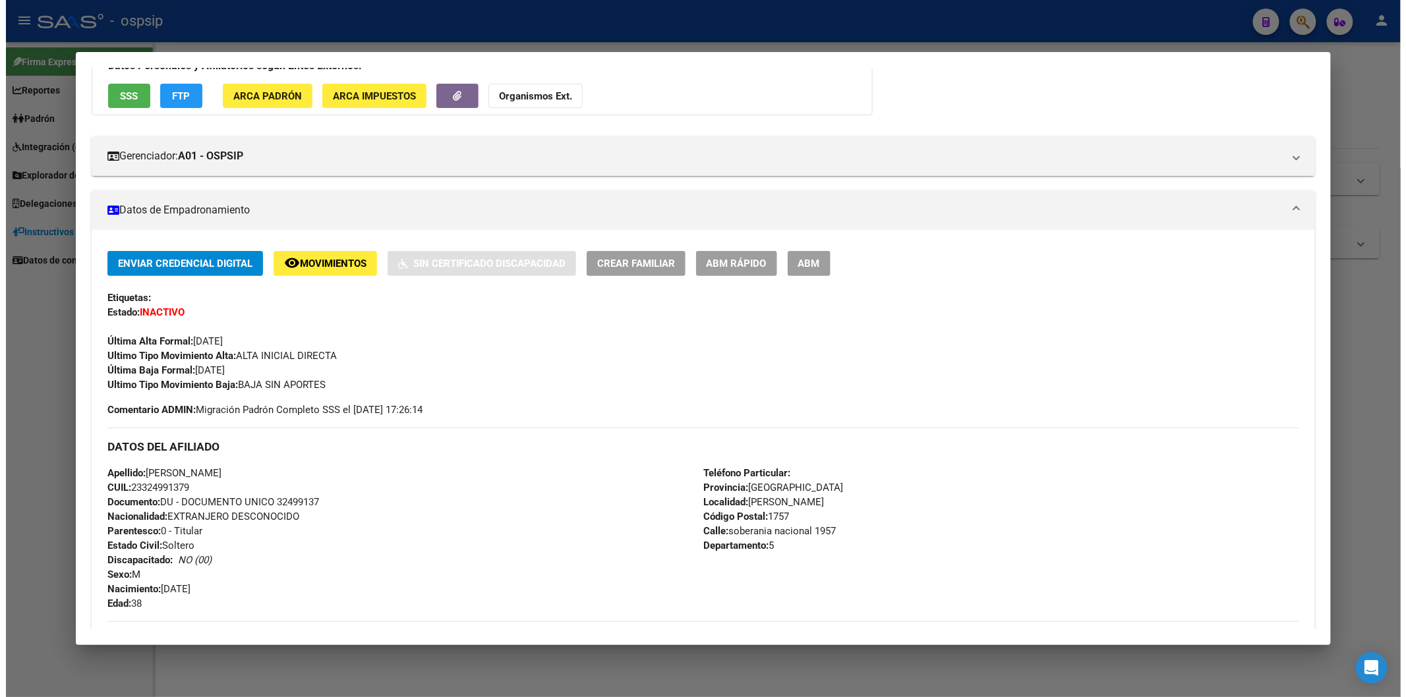
scroll to position [0, 0]
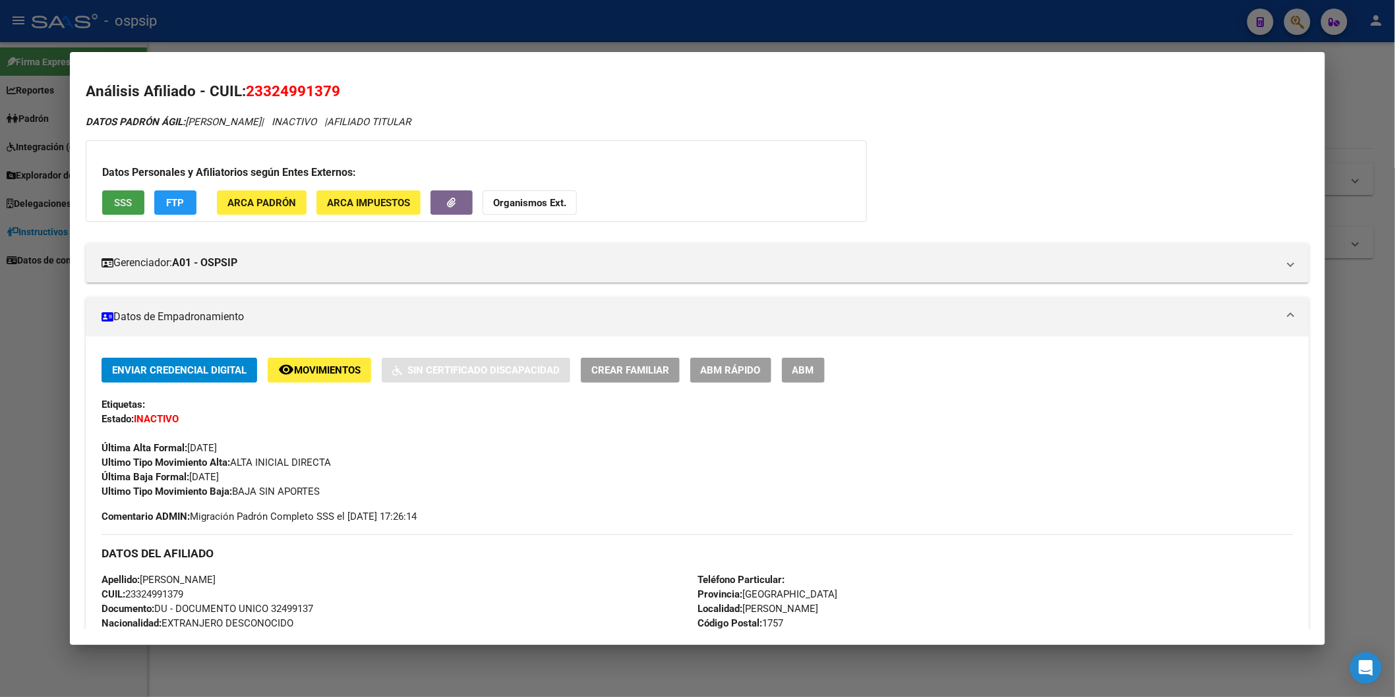
click at [127, 201] on button "SSS" at bounding box center [123, 203] width 42 height 24
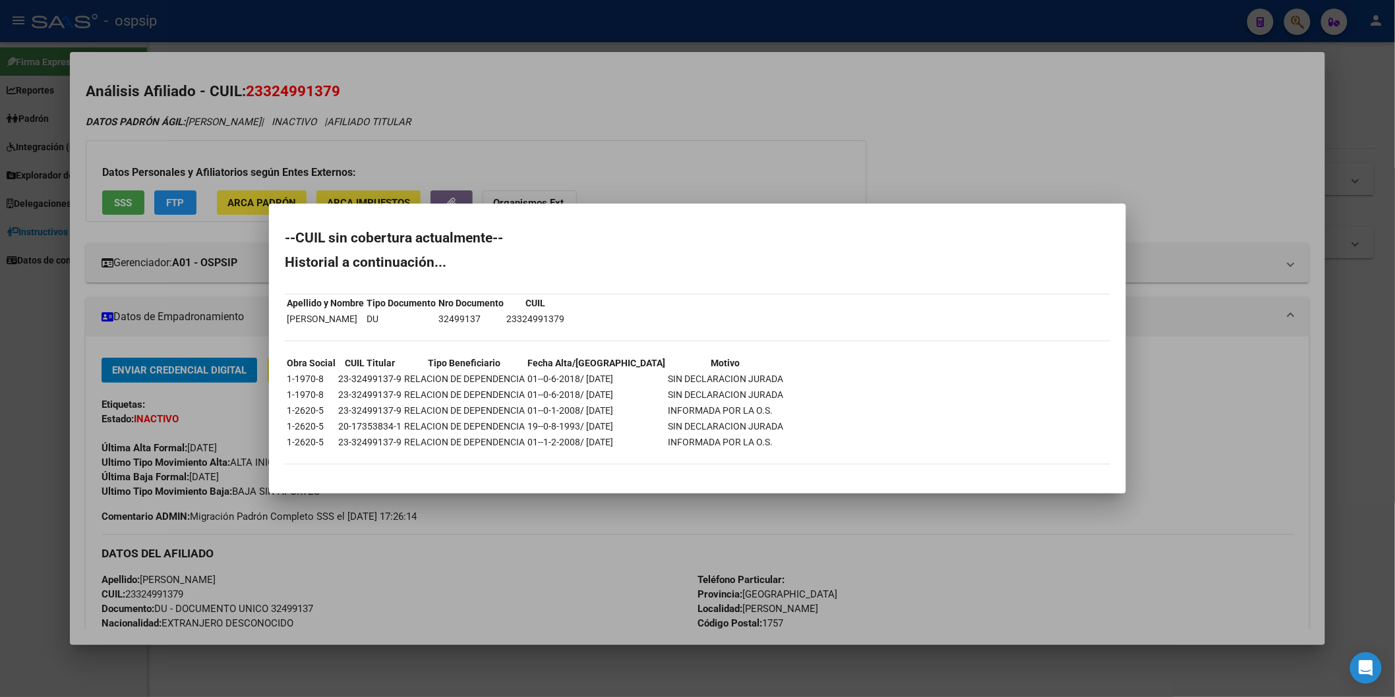
click at [543, 112] on div at bounding box center [697, 348] width 1395 height 697
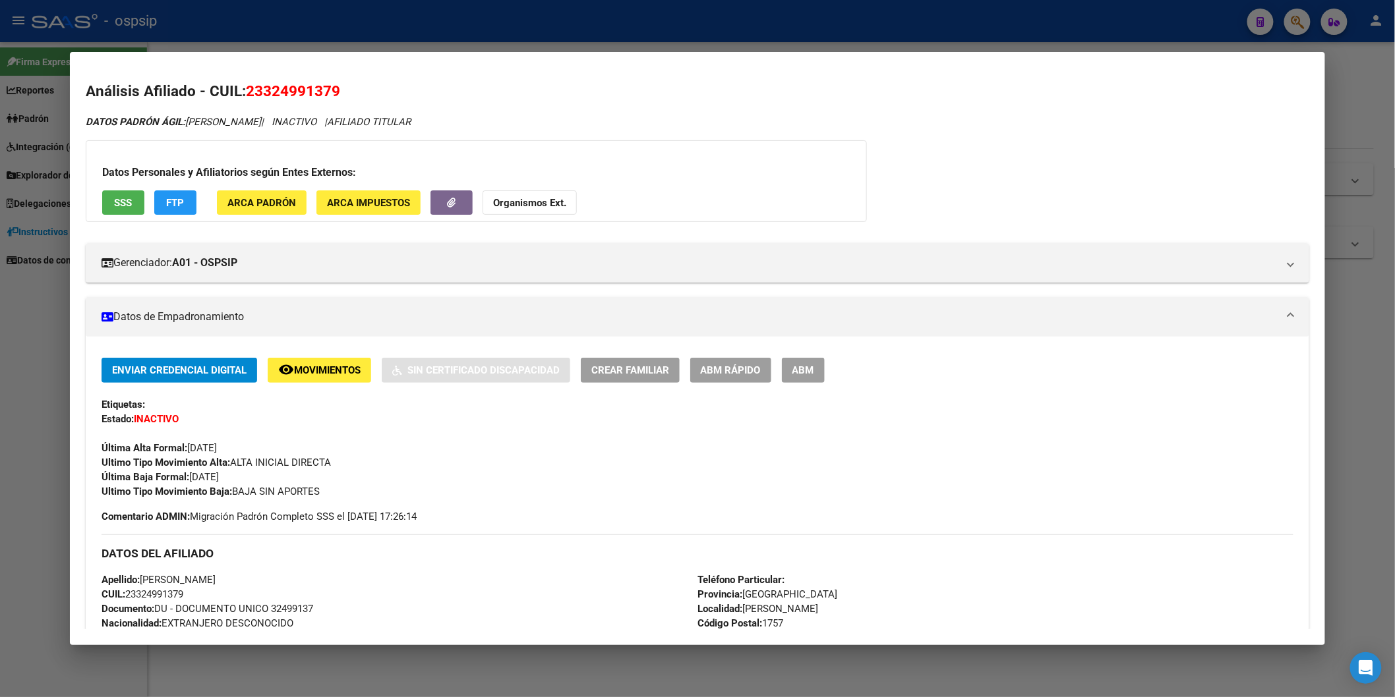
click at [543, 37] on div at bounding box center [697, 348] width 1395 height 697
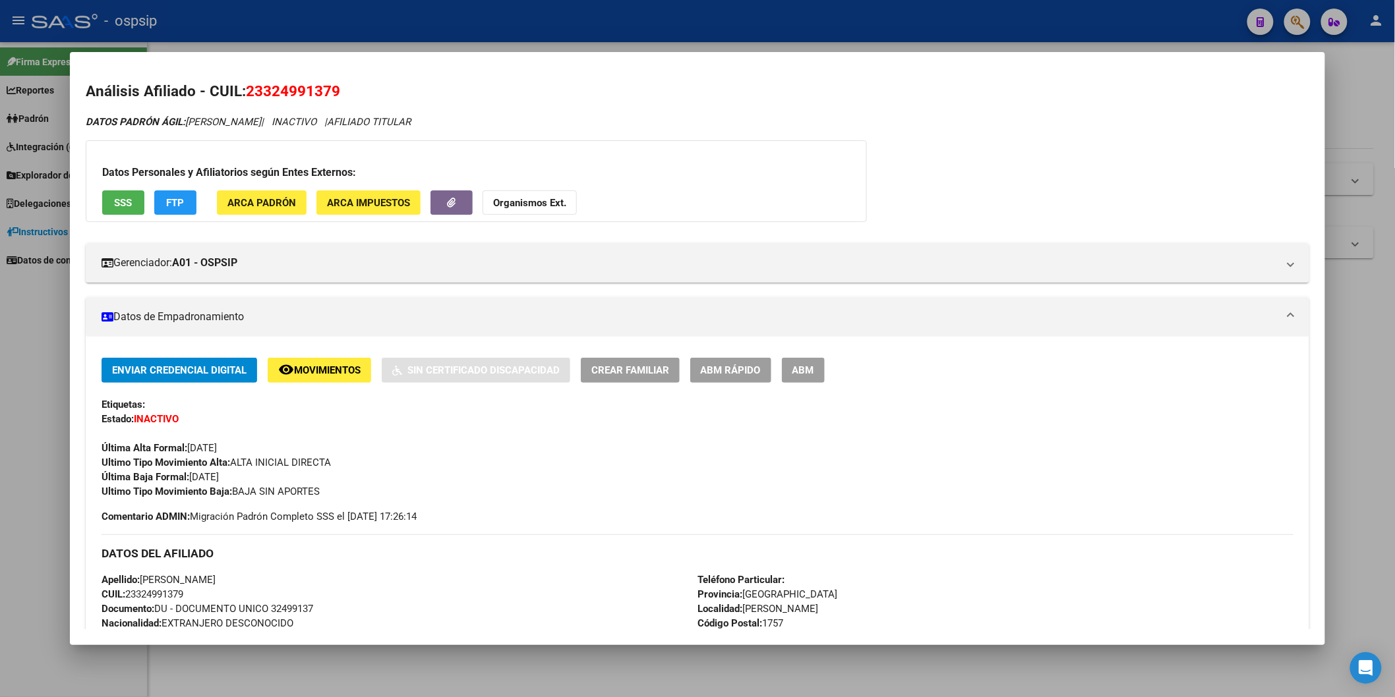
click at [543, 37] on div at bounding box center [697, 348] width 1395 height 697
